Goal: Task Accomplishment & Management: Use online tool/utility

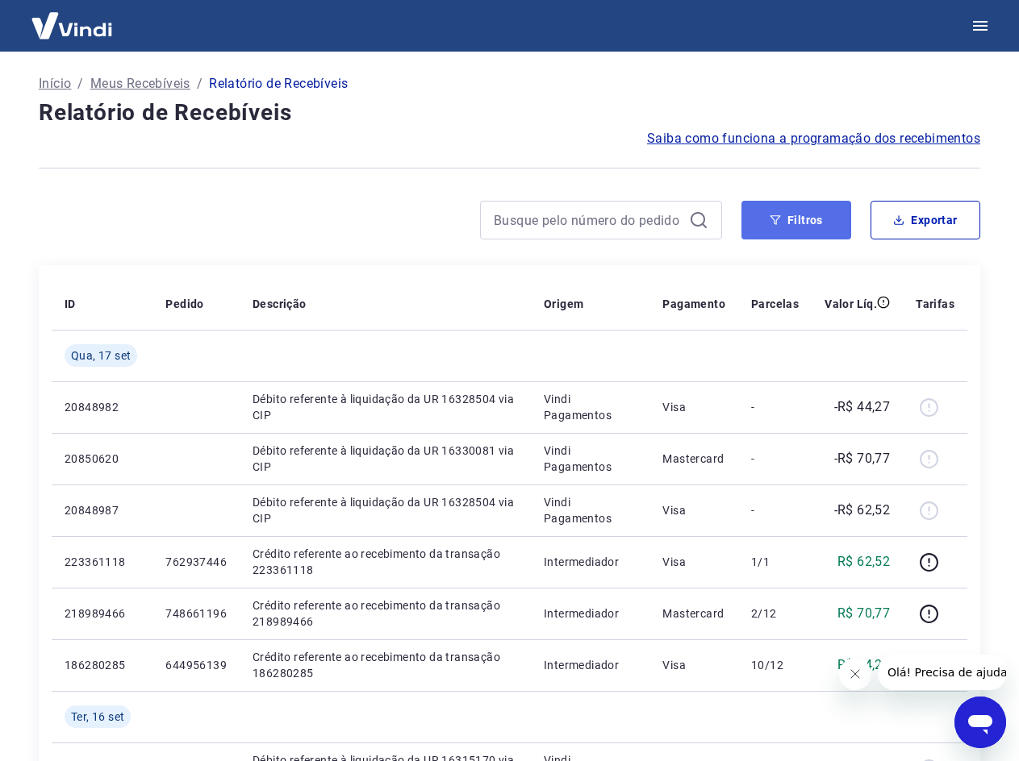
click at [782, 211] on button "Filtros" at bounding box center [796, 220] width 110 height 39
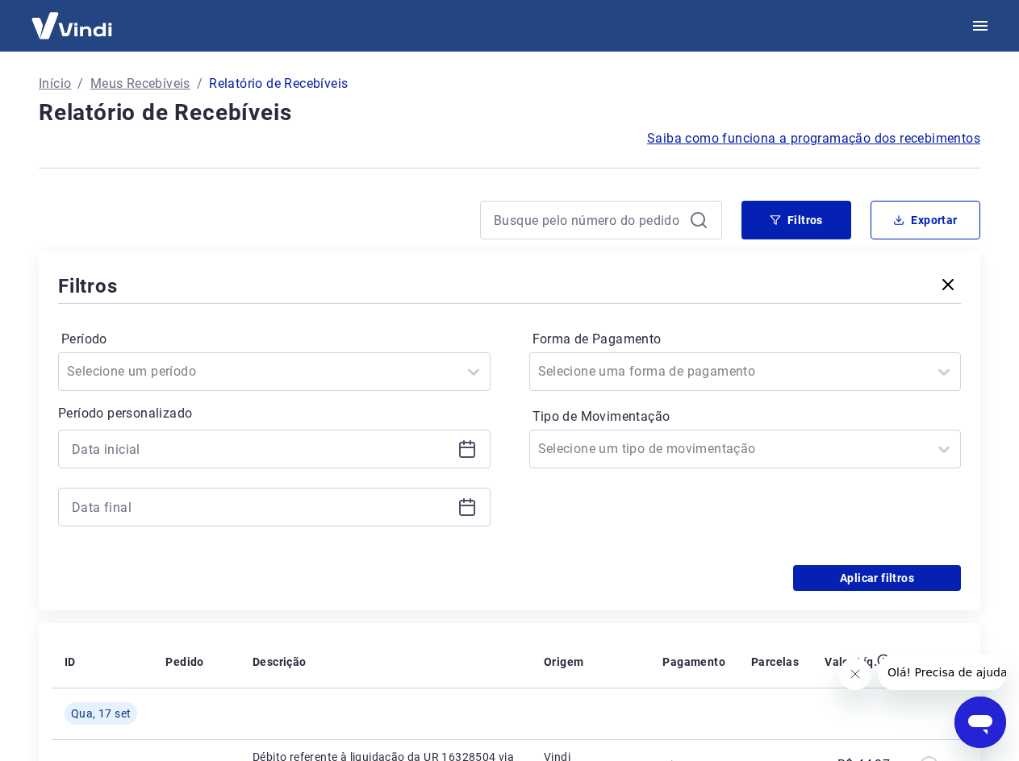
click at [468, 449] on icon at bounding box center [466, 449] width 19 height 19
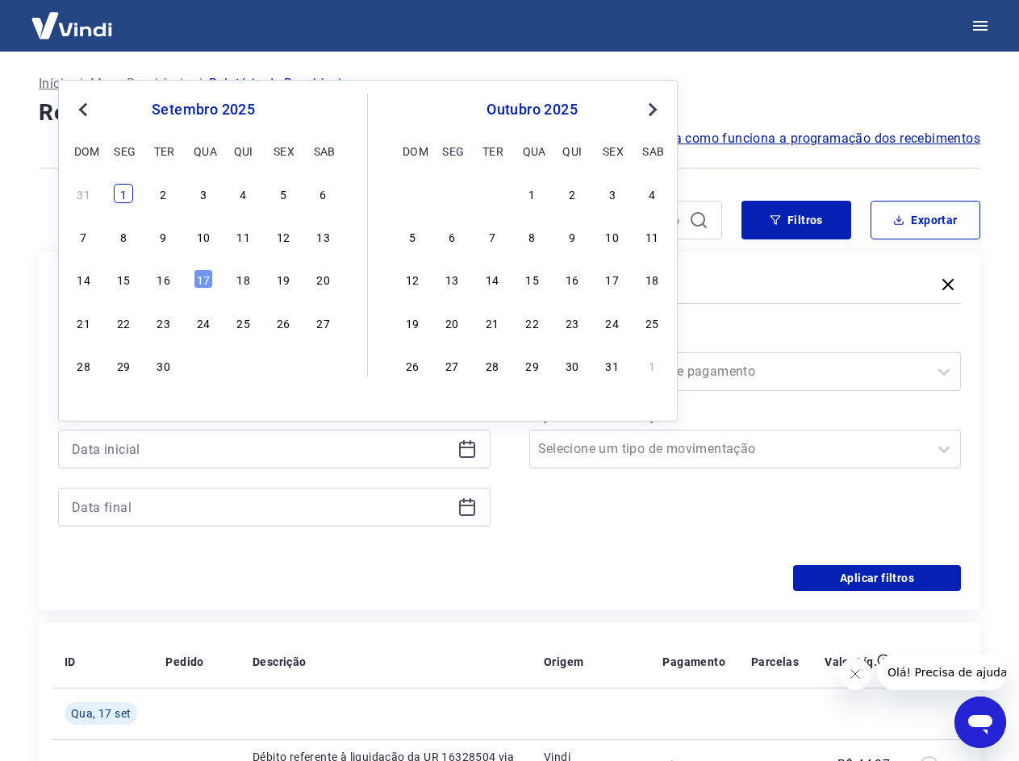
click at [119, 194] on div "1" at bounding box center [123, 193] width 19 height 19
type input "01/09/2025"
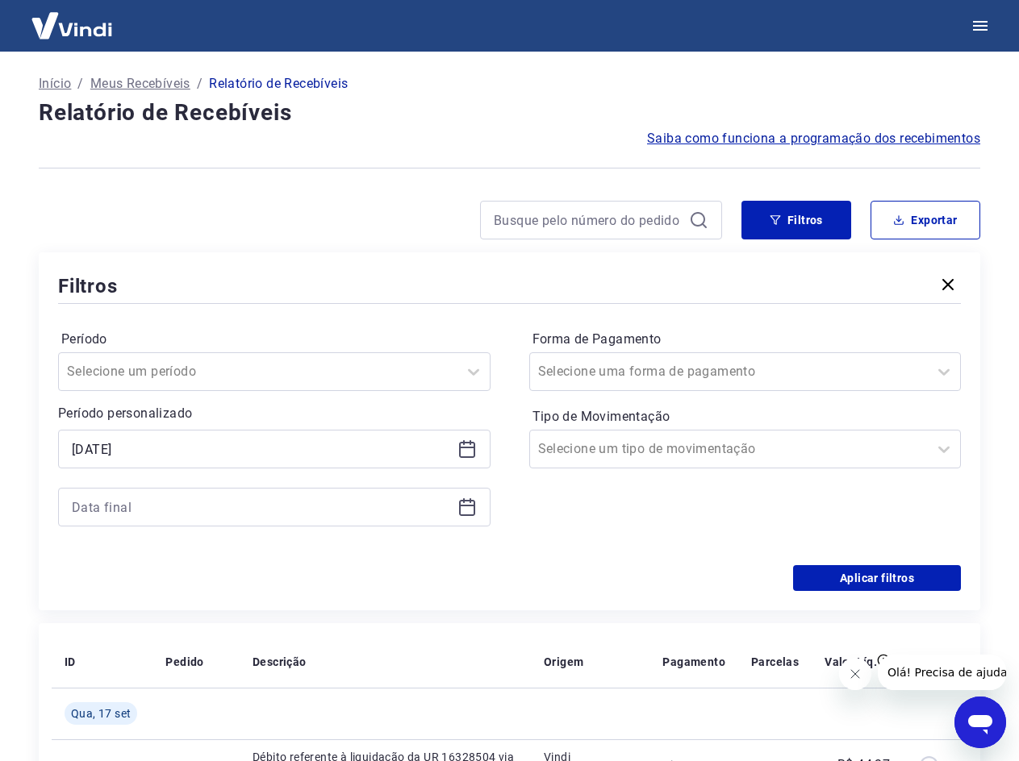
click at [461, 511] on icon at bounding box center [466, 507] width 19 height 19
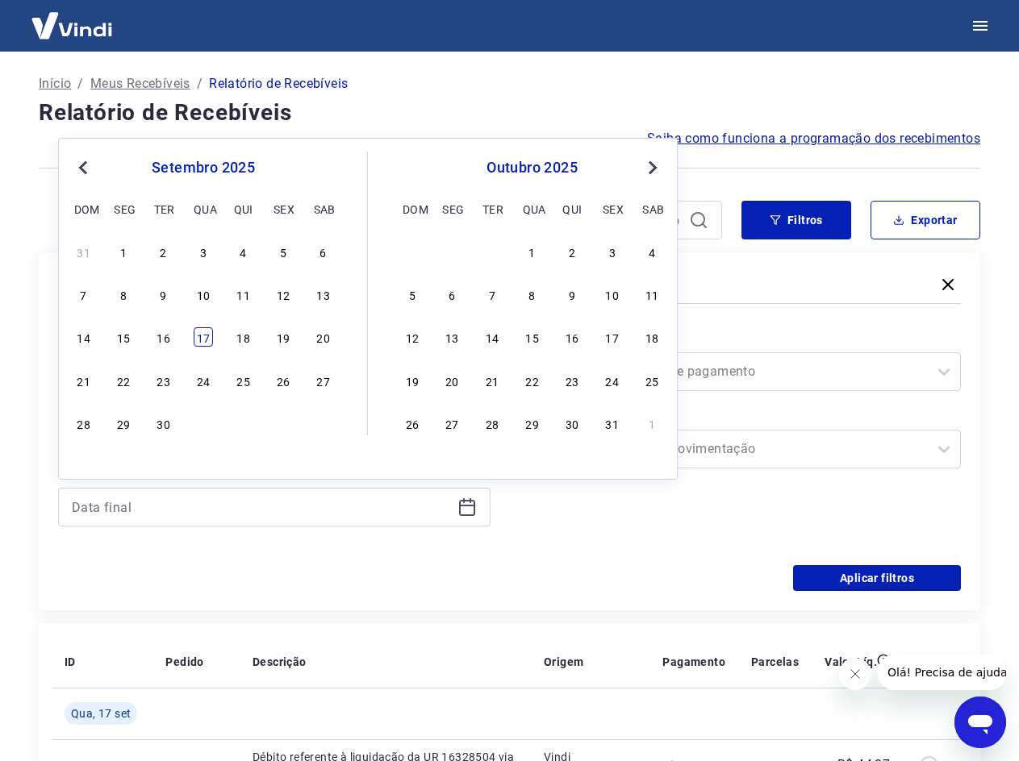
click at [202, 332] on div "17" at bounding box center [203, 336] width 19 height 19
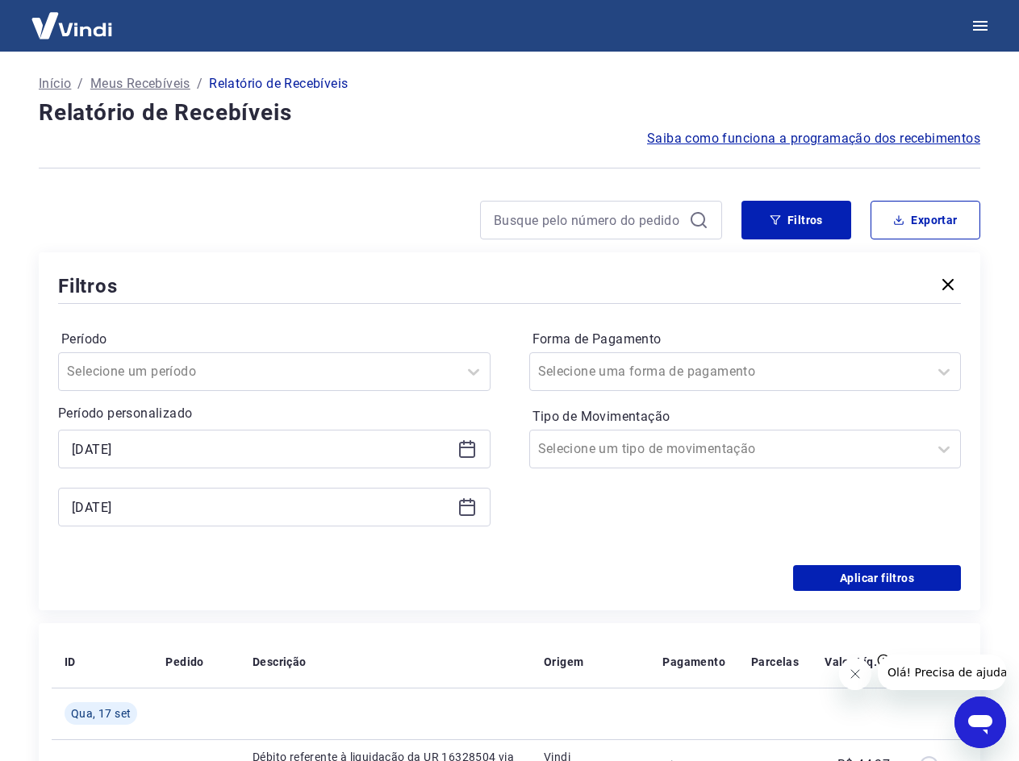
type input "17/09/2025"
click at [848, 569] on button "Aplicar filtros" at bounding box center [877, 578] width 168 height 26
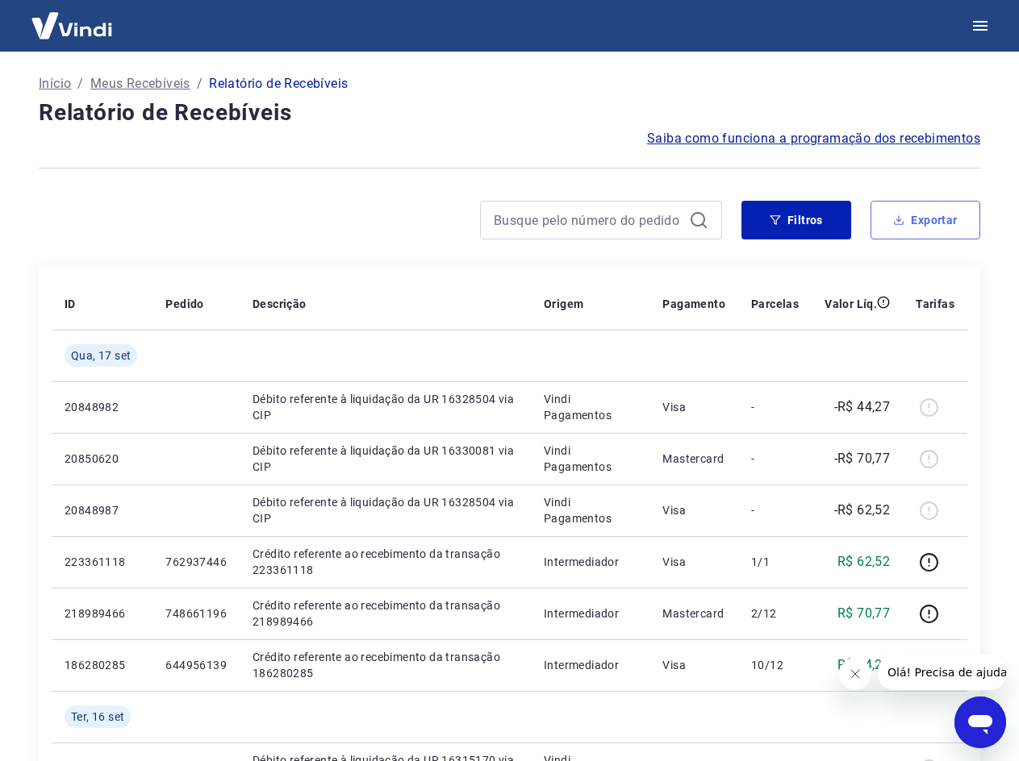
click at [916, 219] on button "Exportar" at bounding box center [925, 220] width 110 height 39
type input "01/09/2025"
type input "17/09/2025"
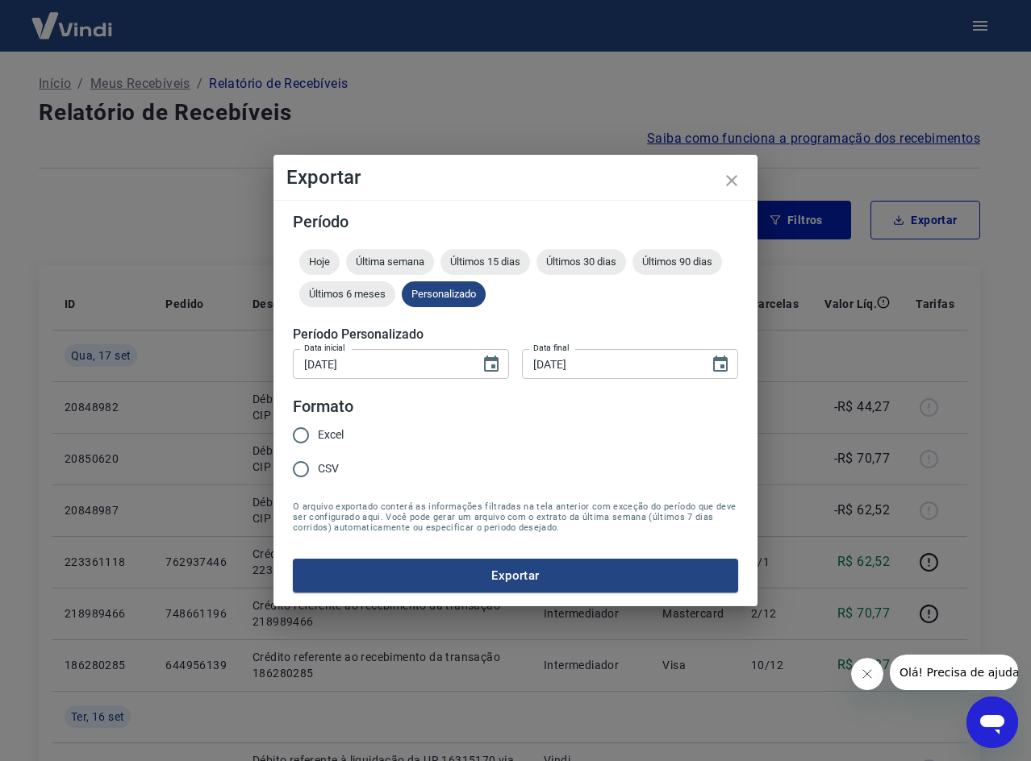
click at [298, 441] on input "Excel" at bounding box center [301, 436] width 34 height 34
radio input "true"
click at [406, 548] on form "Período Hoje Última semana Últimos 15 dias Últimos 30 dias Últimos 90 dias Últi…" at bounding box center [515, 403] width 445 height 379
click at [411, 559] on button "Exportar" at bounding box center [515, 576] width 445 height 34
